Goal: Information Seeking & Learning: Learn about a topic

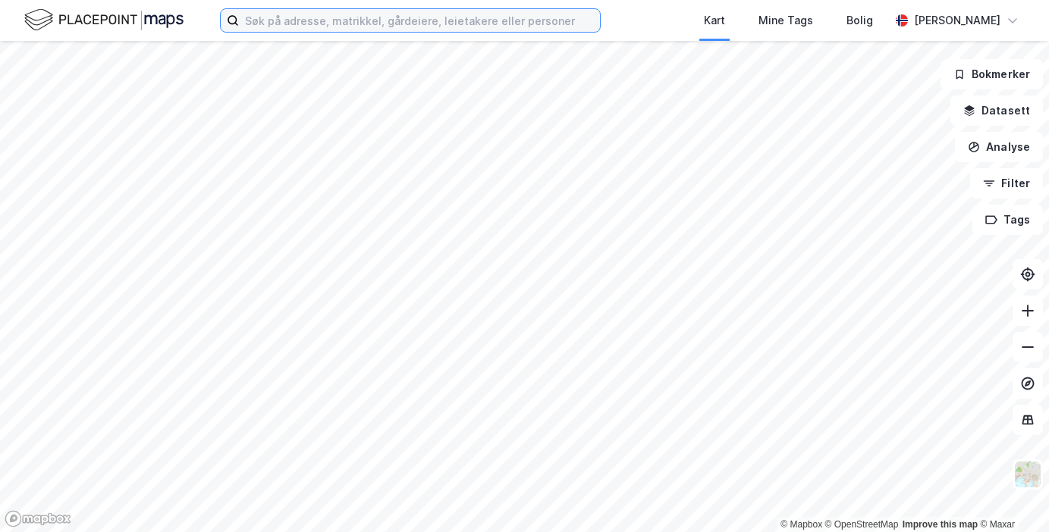
click at [260, 19] on input at bounding box center [419, 20] width 361 height 23
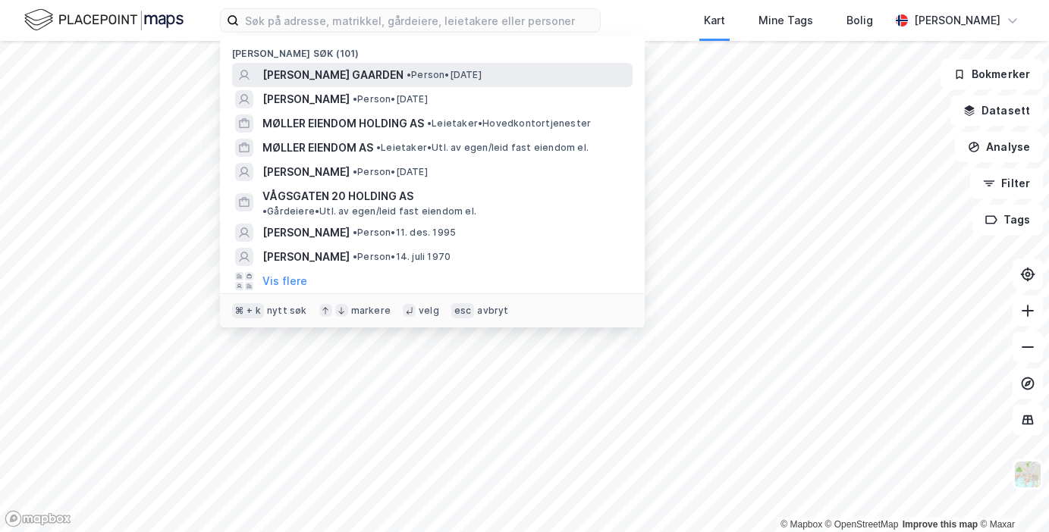
click at [281, 66] on span "[PERSON_NAME] GAARDEN" at bounding box center [332, 75] width 141 height 18
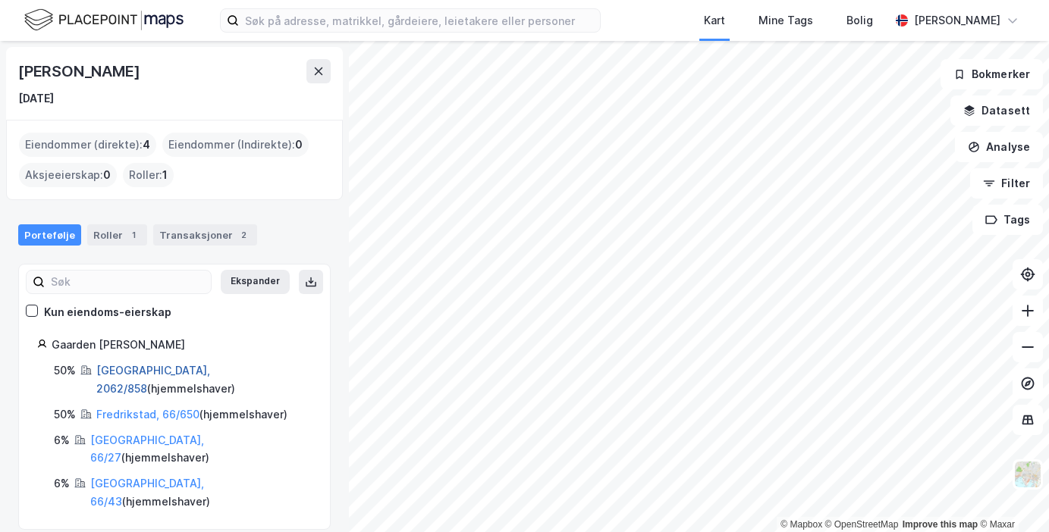
click at [113, 369] on link "[GEOGRAPHIC_DATA], 2062/858" at bounding box center [153, 379] width 114 height 31
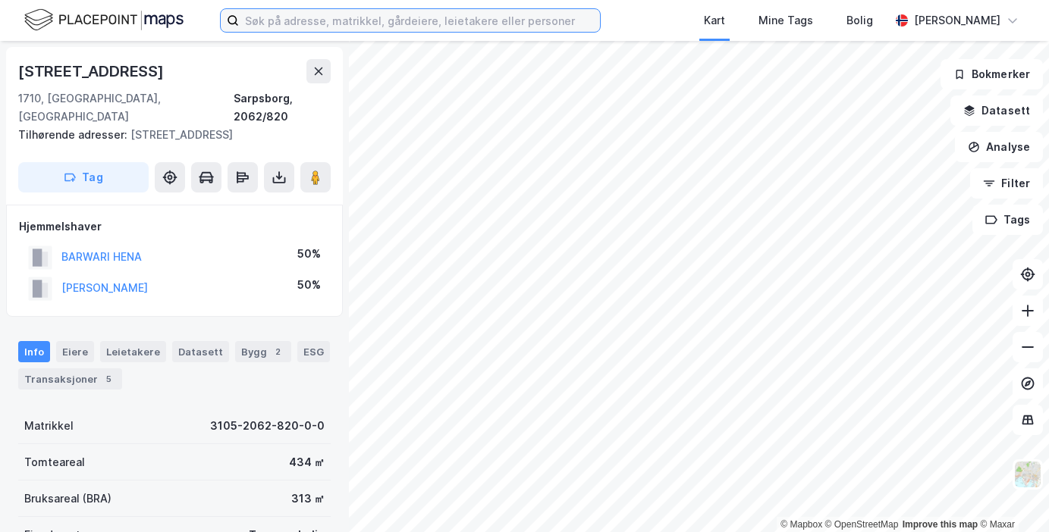
click at [340, 9] on input at bounding box center [419, 20] width 361 height 23
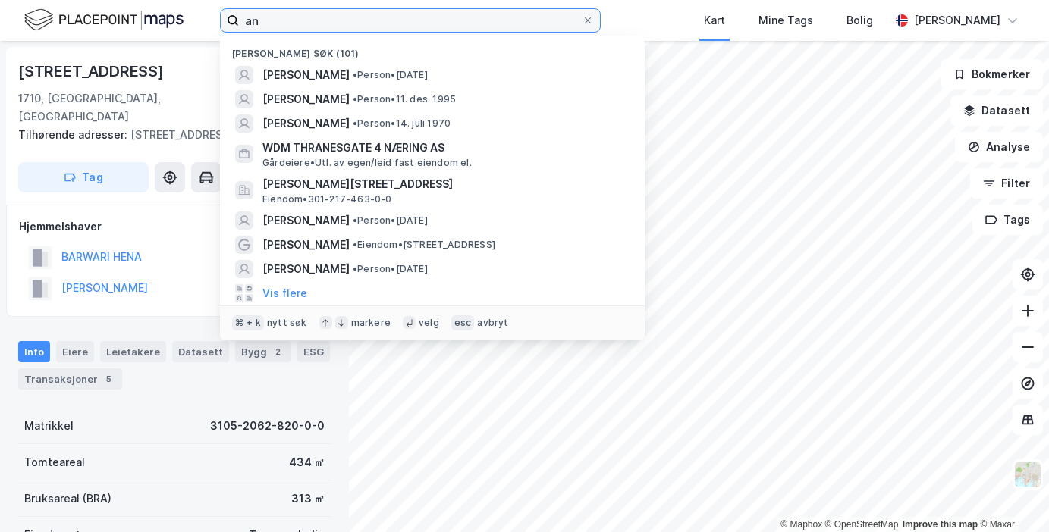
type input "a"
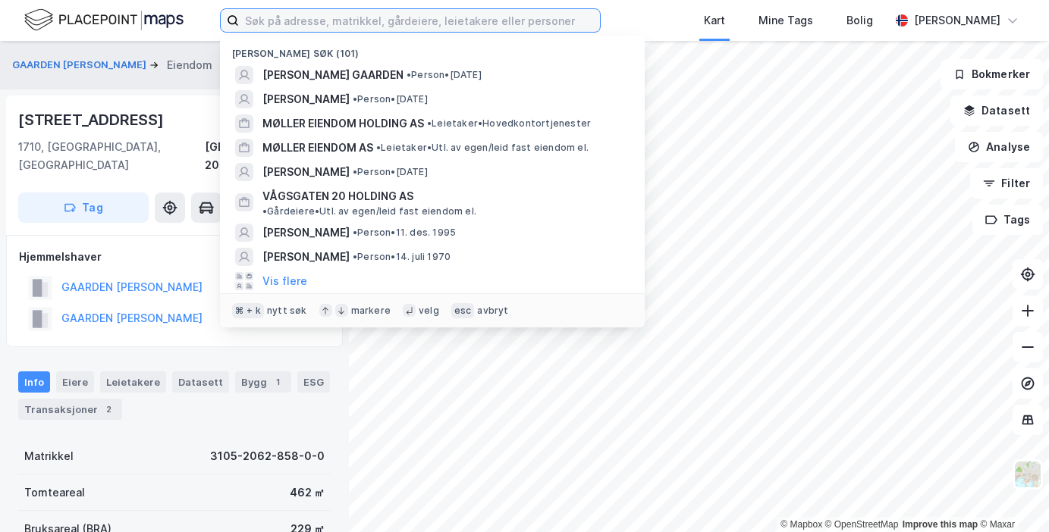
click at [331, 20] on input at bounding box center [419, 20] width 361 height 23
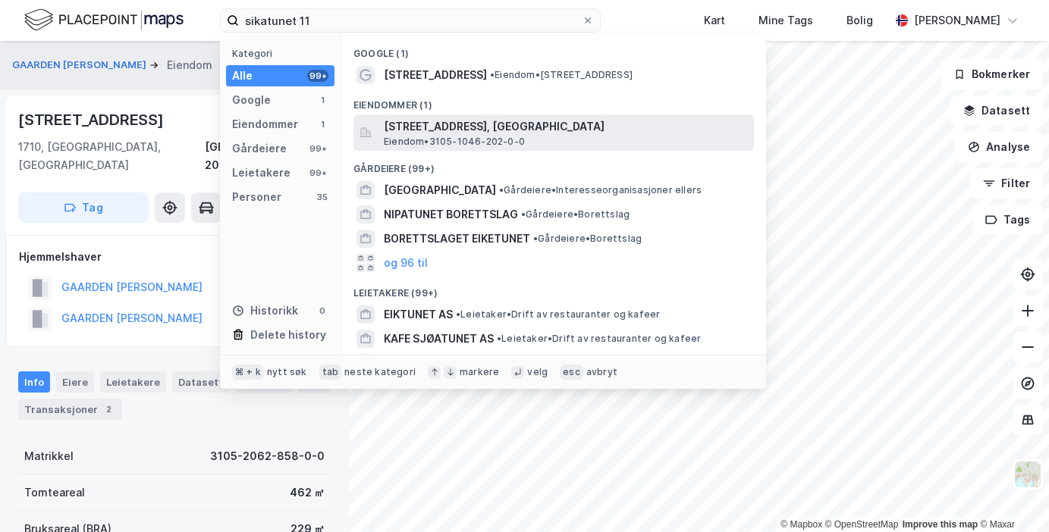
click at [508, 130] on span "[STREET_ADDRESS], [GEOGRAPHIC_DATA]" at bounding box center [566, 127] width 364 height 18
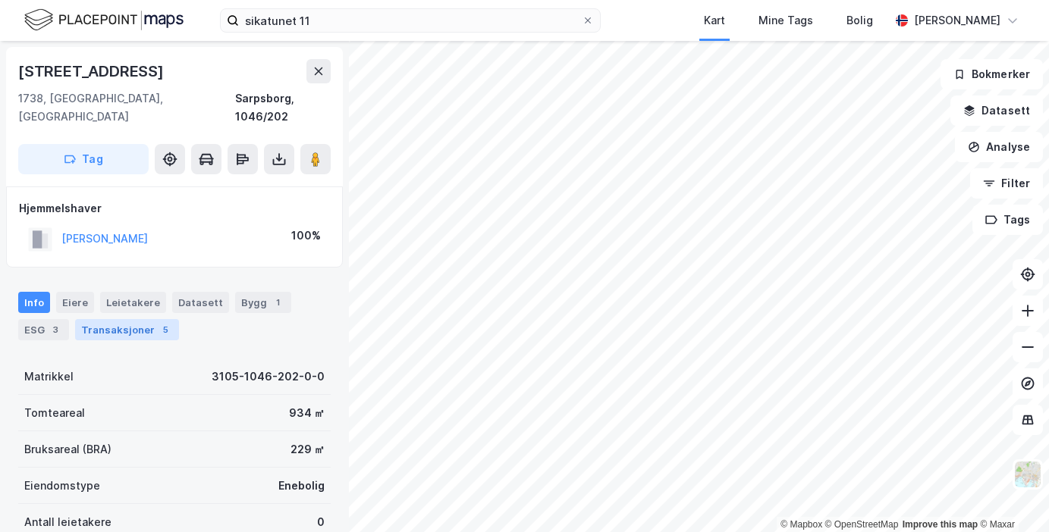
click at [149, 319] on div "Transaksjoner 5" at bounding box center [127, 329] width 104 height 21
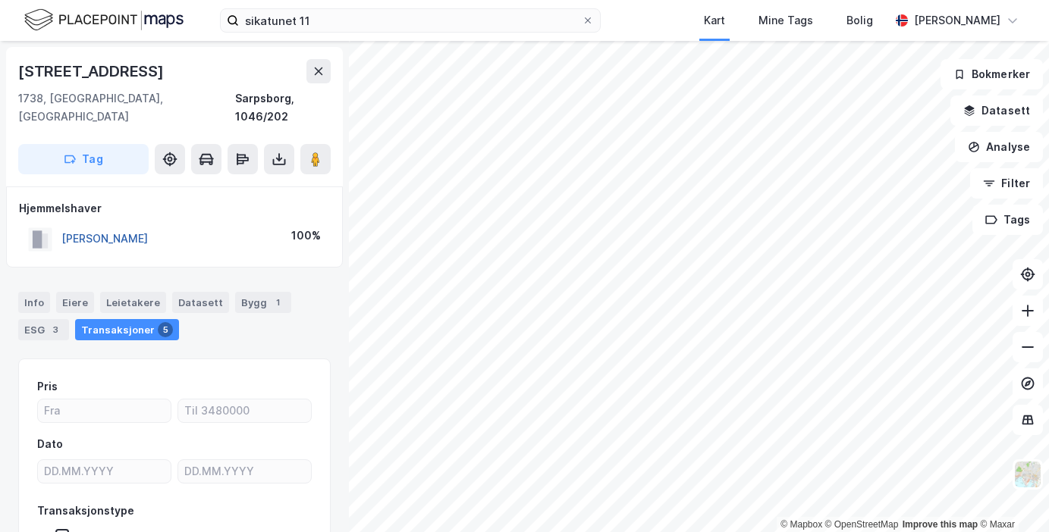
click at [0, 0] on button "[PERSON_NAME]" at bounding box center [0, 0] width 0 height 0
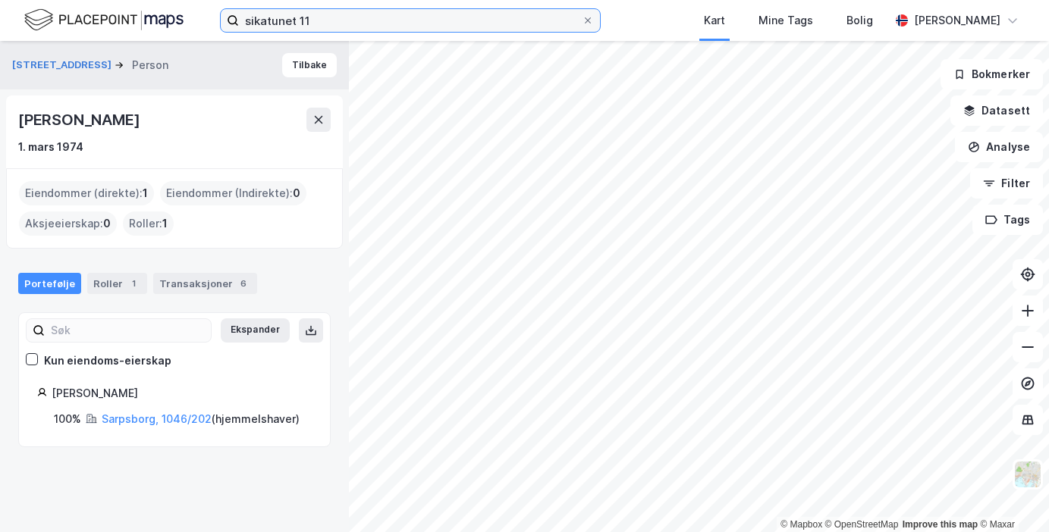
click at [319, 18] on input "sikatunet 11" at bounding box center [410, 20] width 343 height 23
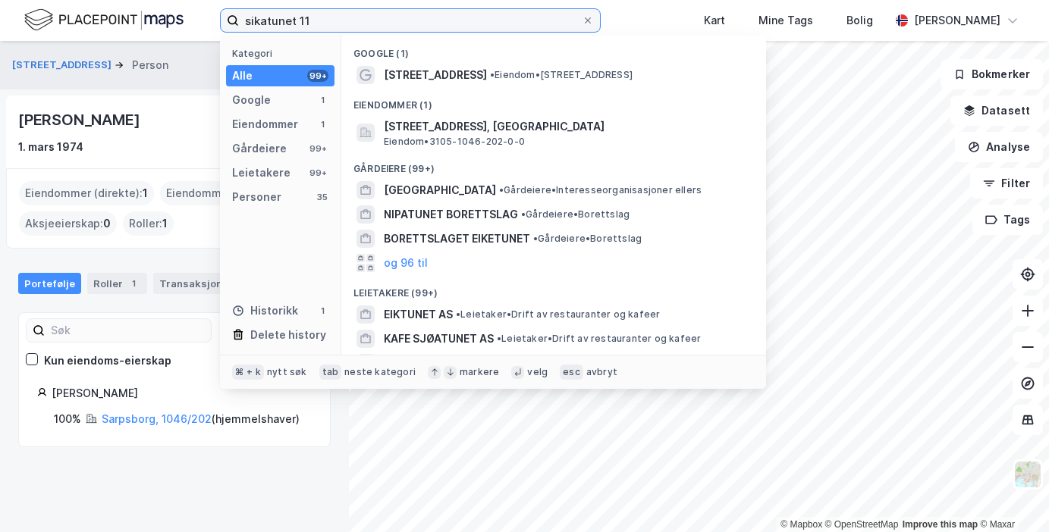
click at [319, 18] on input "sikatunet 11" at bounding box center [410, 20] width 343 height 23
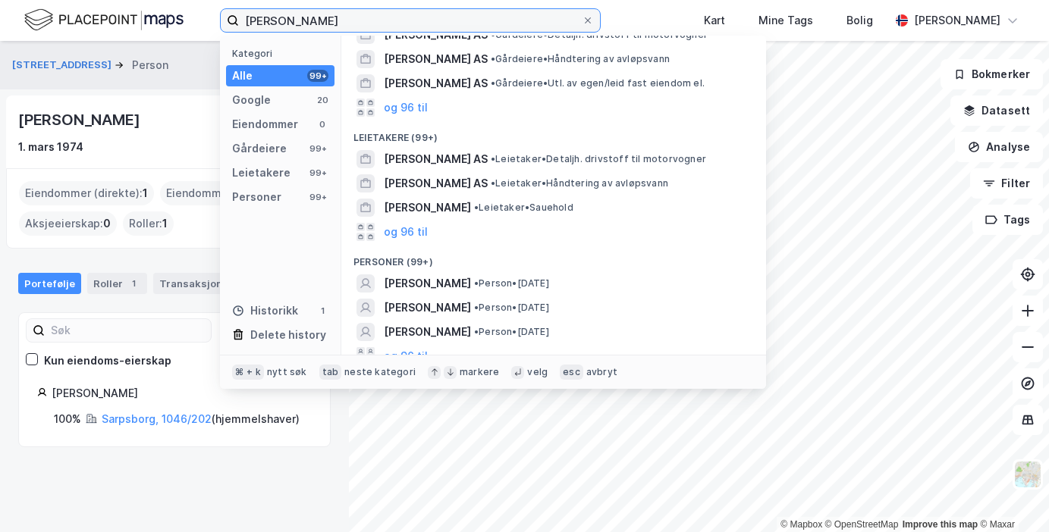
scroll to position [165, 0]
type input "[PERSON_NAME]"
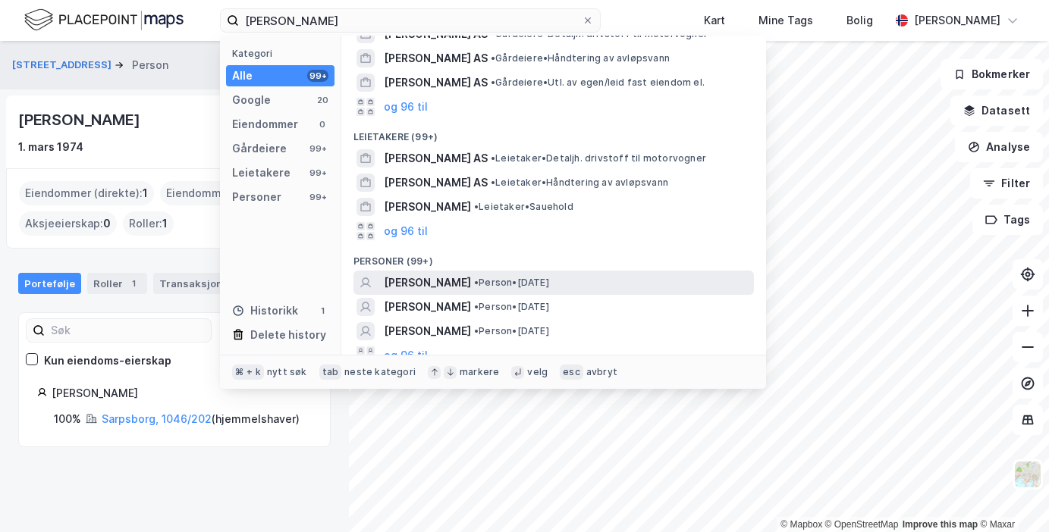
click at [459, 282] on span "[PERSON_NAME]" at bounding box center [427, 283] width 87 height 18
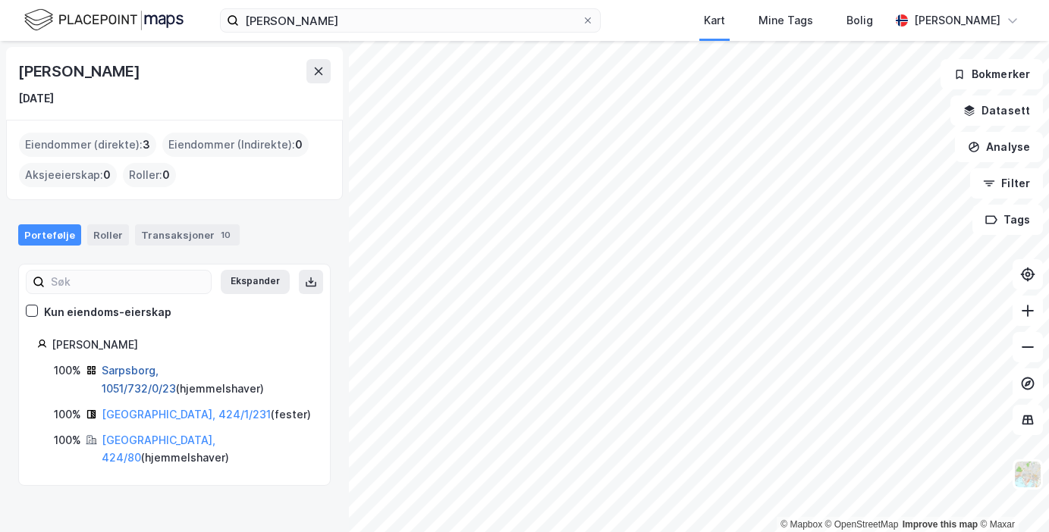
click at [153, 375] on link "Sarpsborg, 1051/732/0/23" at bounding box center [139, 379] width 74 height 31
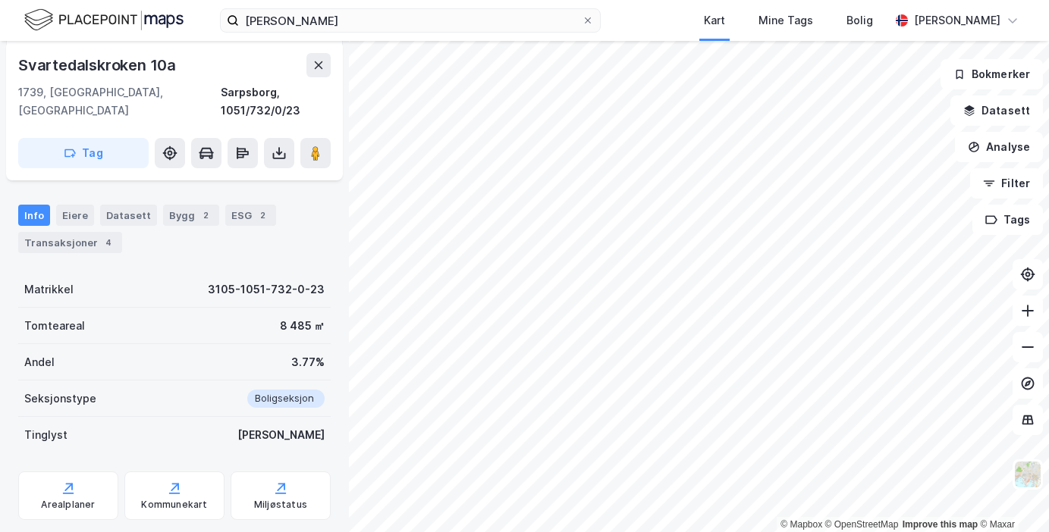
scroll to position [209, 0]
click at [57, 234] on div "Transaksjoner 4" at bounding box center [70, 244] width 104 height 21
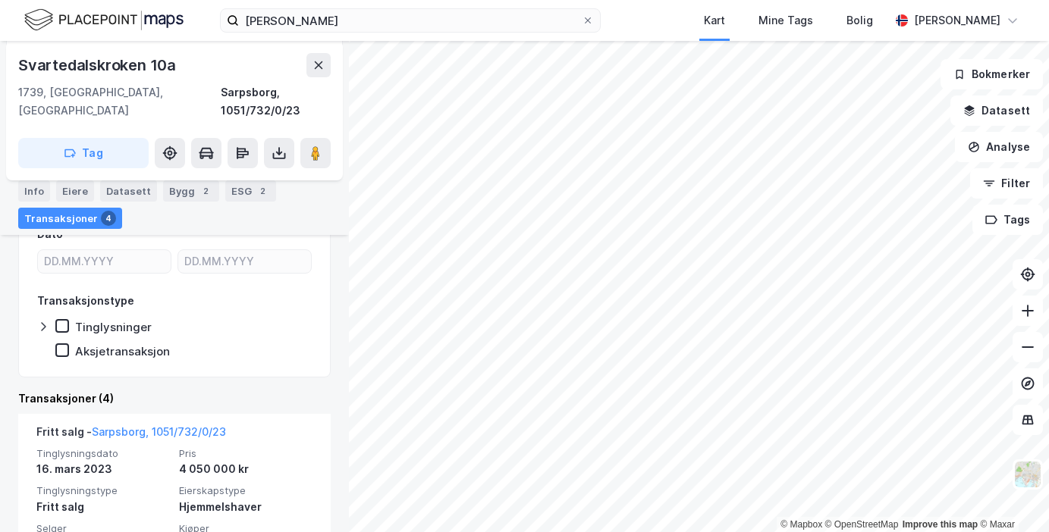
scroll to position [322, 0]
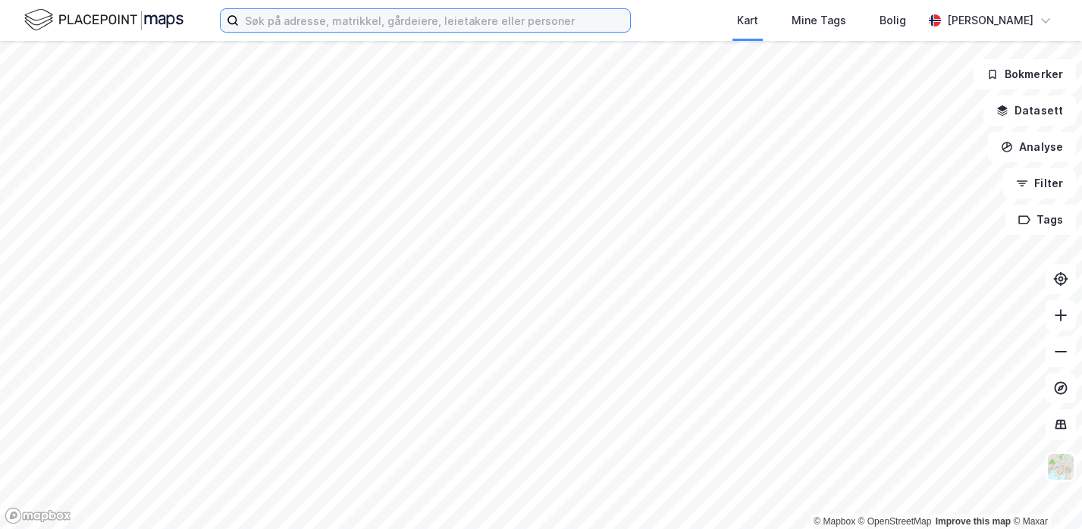
click at [291, 28] on input at bounding box center [434, 20] width 391 height 23
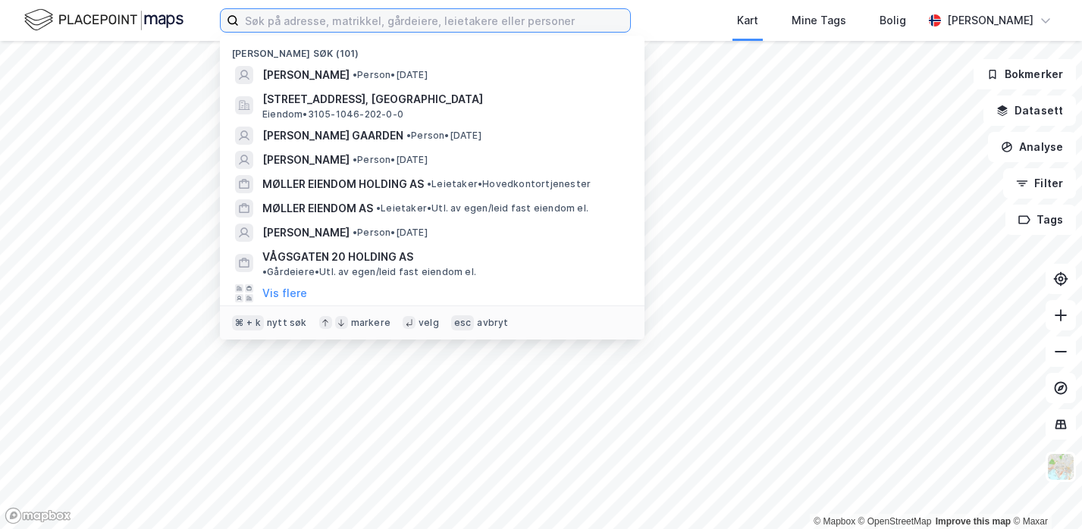
paste input "[STREET_ADDRESS]"
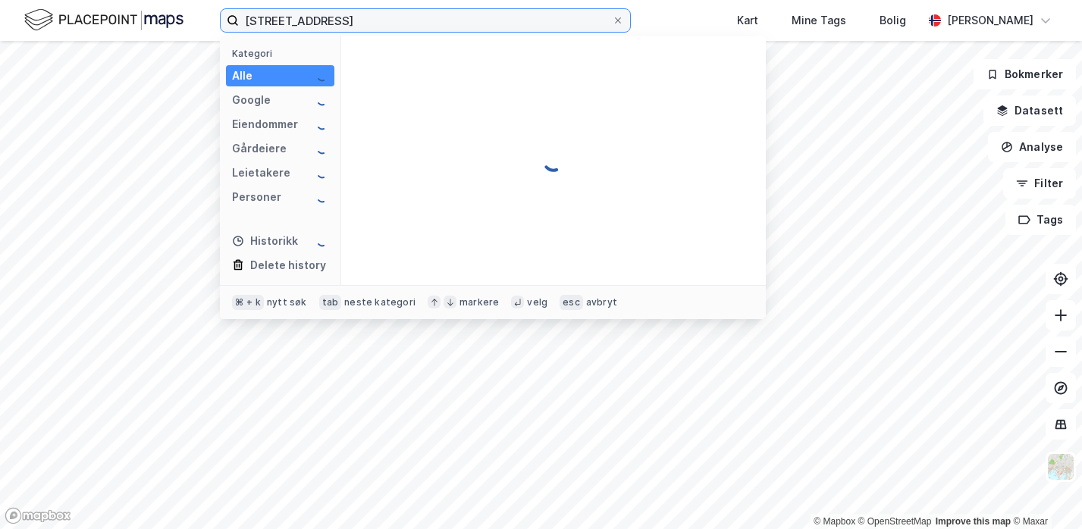
type input "Havnevegen 22"
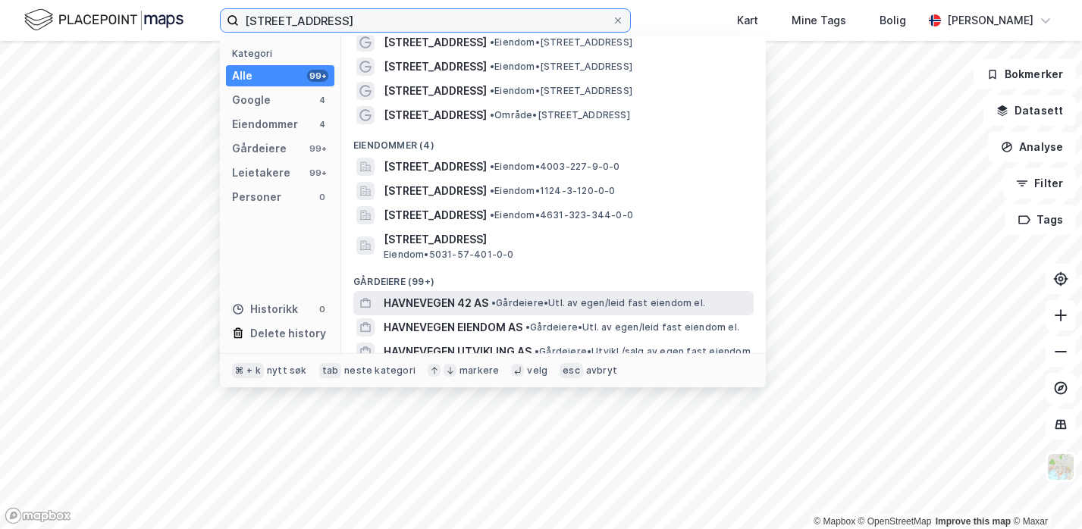
scroll to position [5, 0]
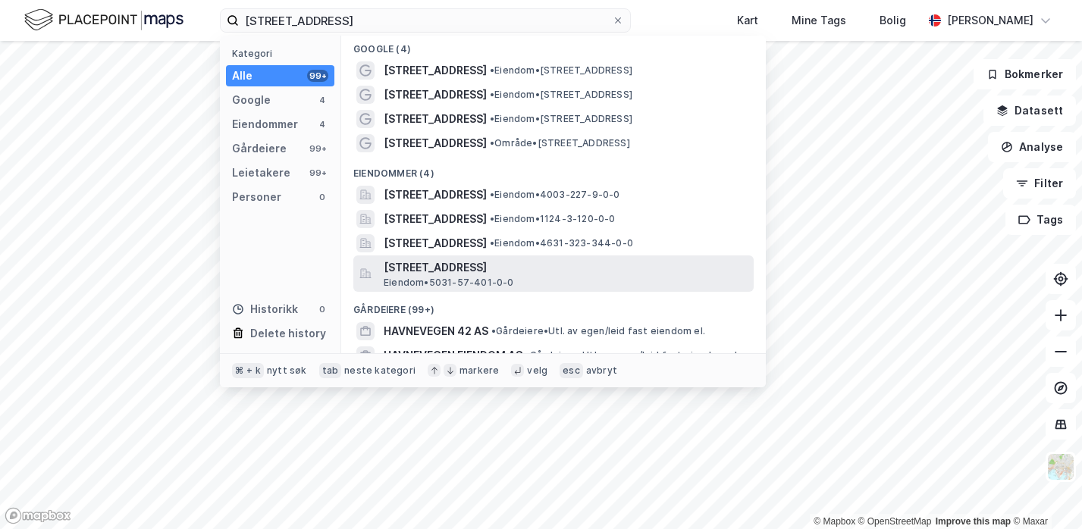
click at [439, 262] on span "Havnevegen 22, 7550, HOMMELVIK, MALVIK" at bounding box center [566, 268] width 364 height 18
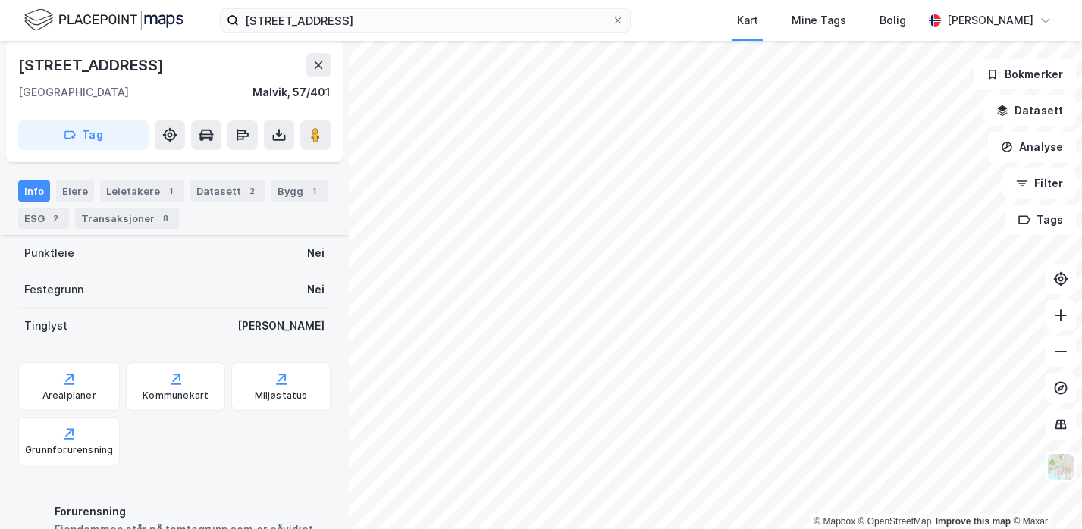
scroll to position [520, 0]
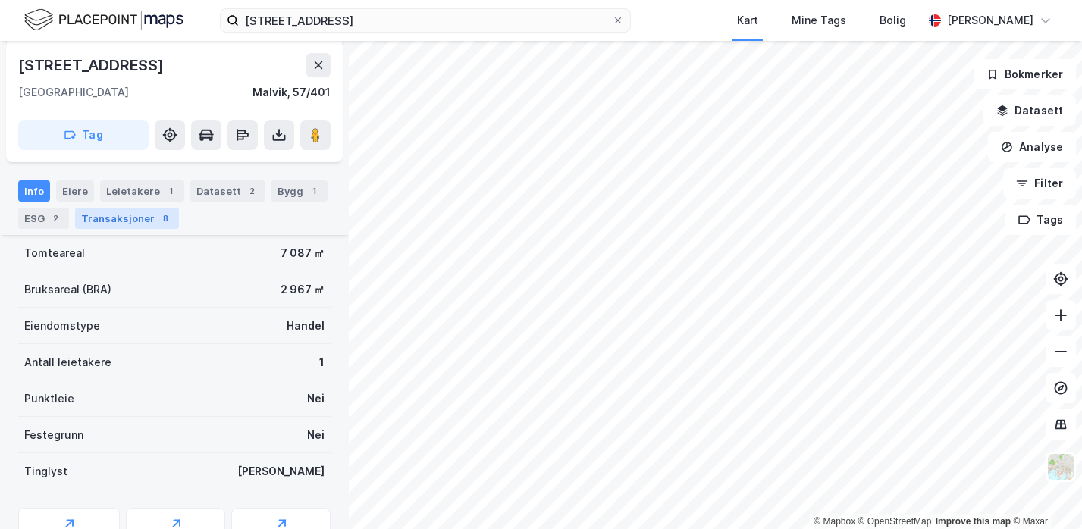
click at [118, 220] on div "Transaksjoner 8" at bounding box center [127, 218] width 104 height 21
